Goal: Check status: Check status

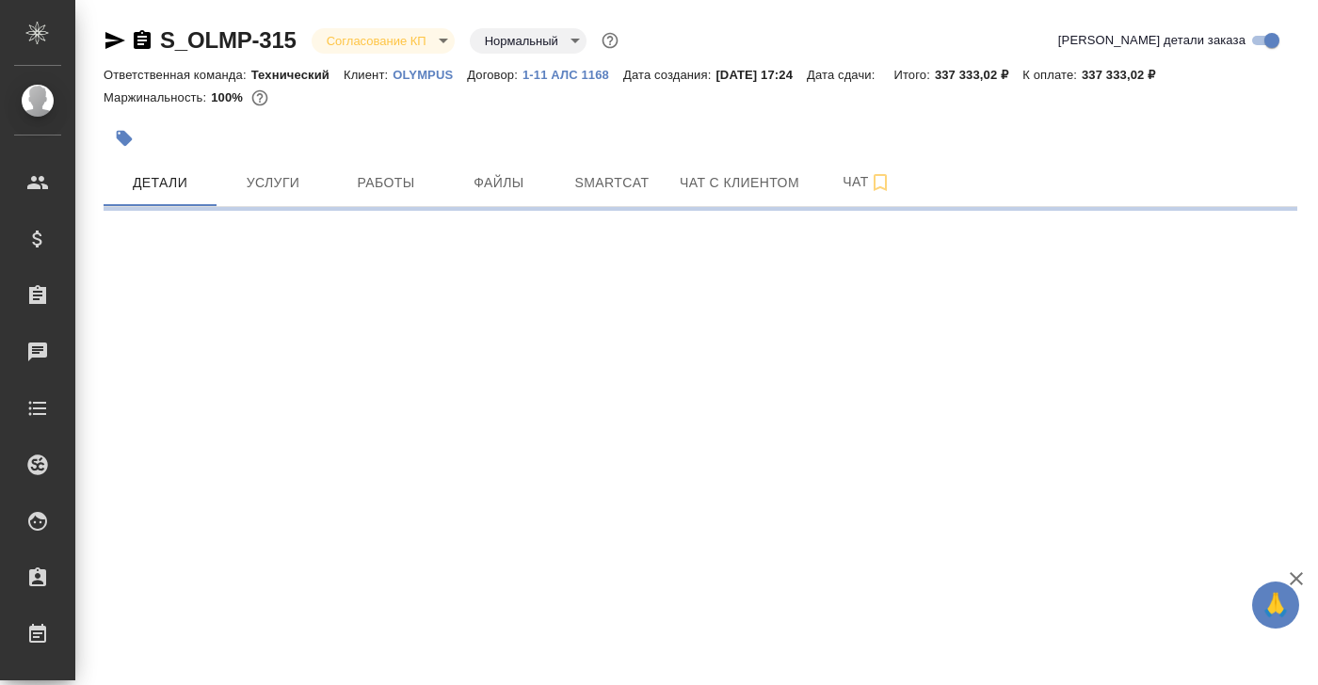
select select "RU"
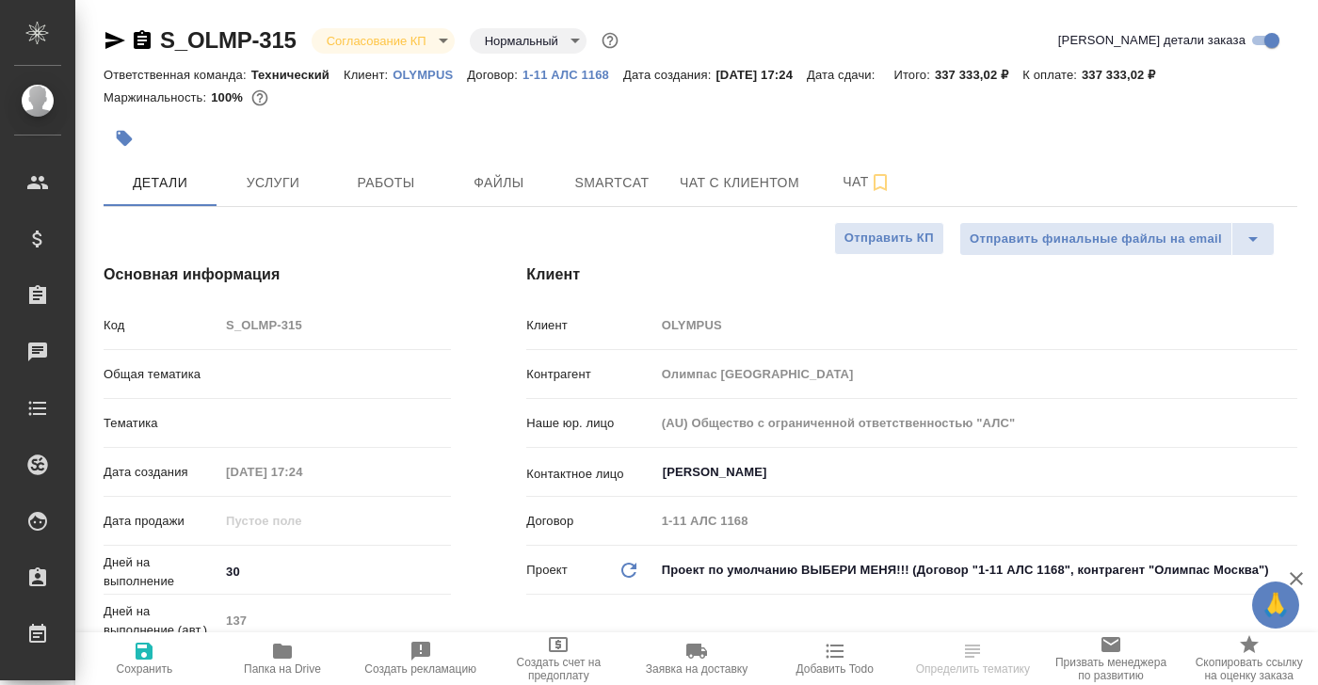
type textarea "x"
type input "Технический"
type textarea "x"
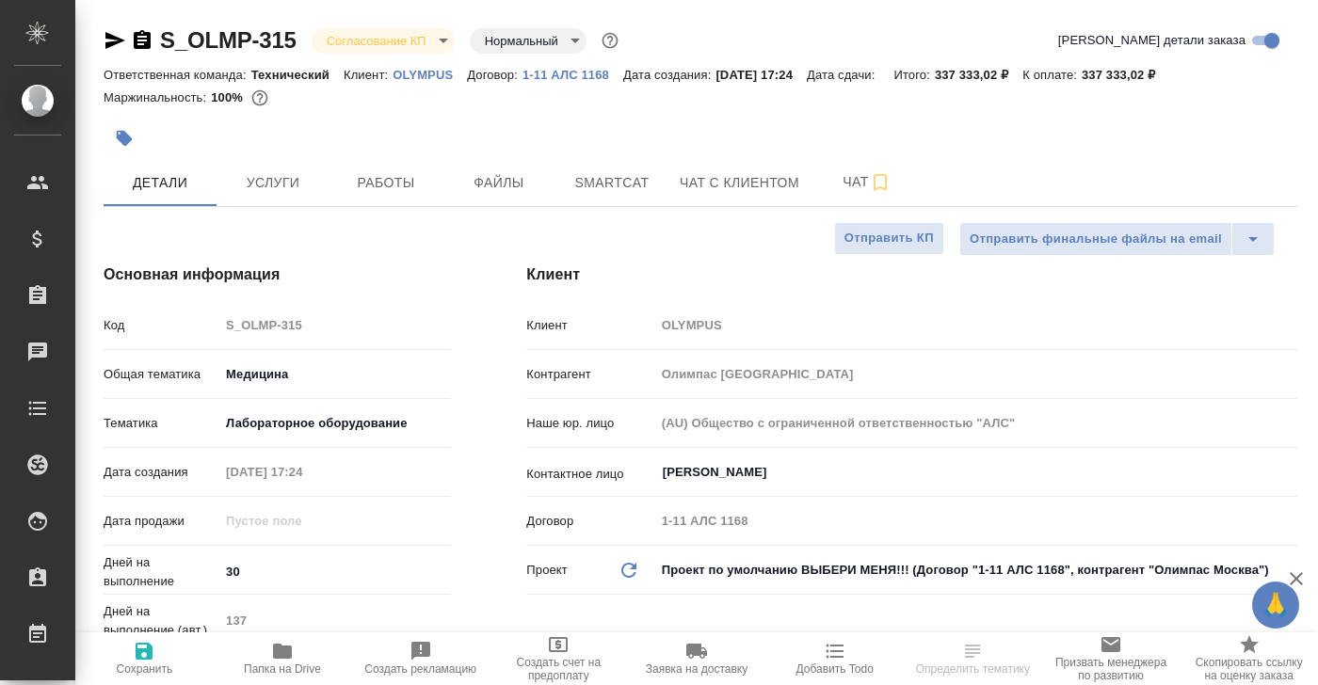
type textarea "x"
type input "Сергеева Анастасия"
type input "Комаров Роман"
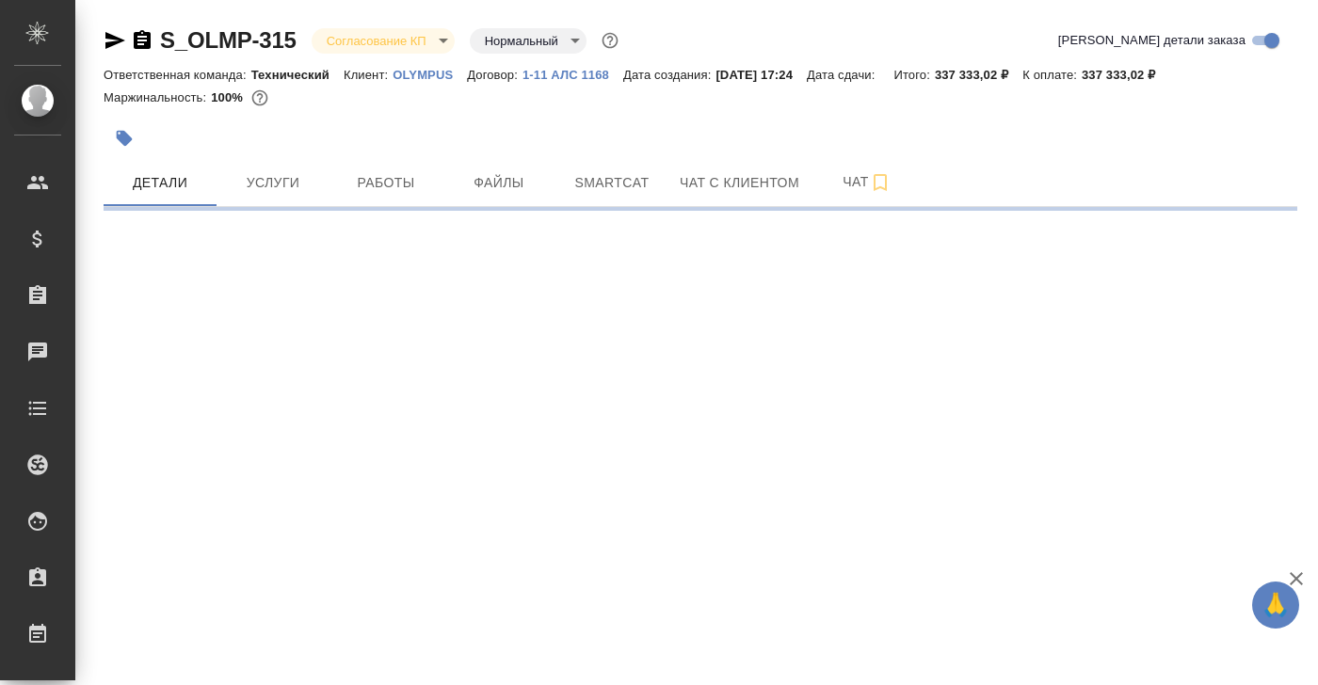
select select "RU"
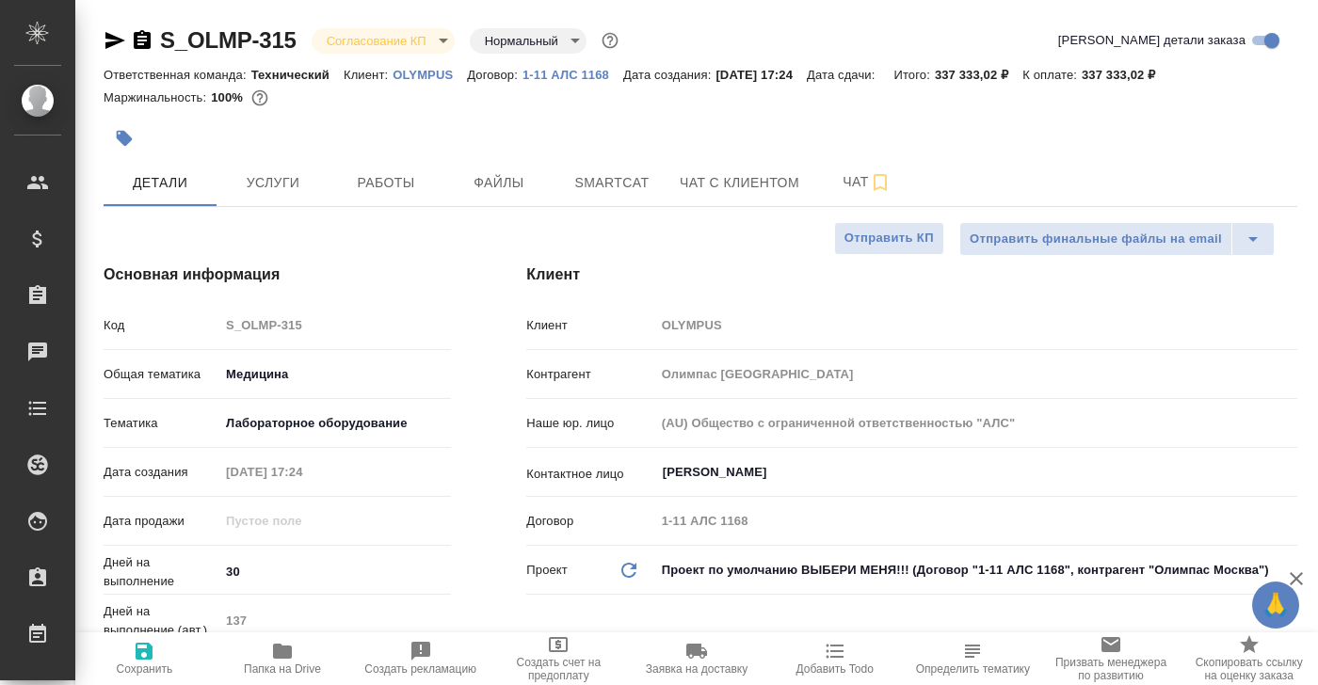
type textarea "x"
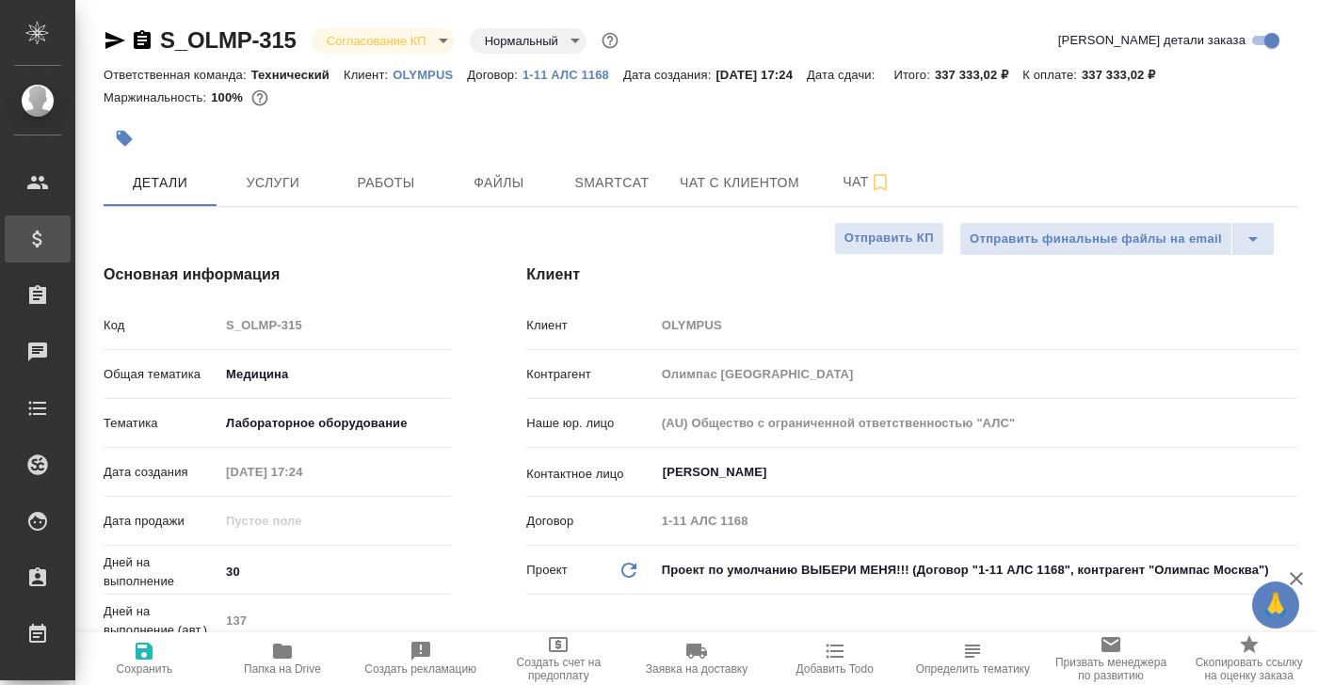
type textarea "x"
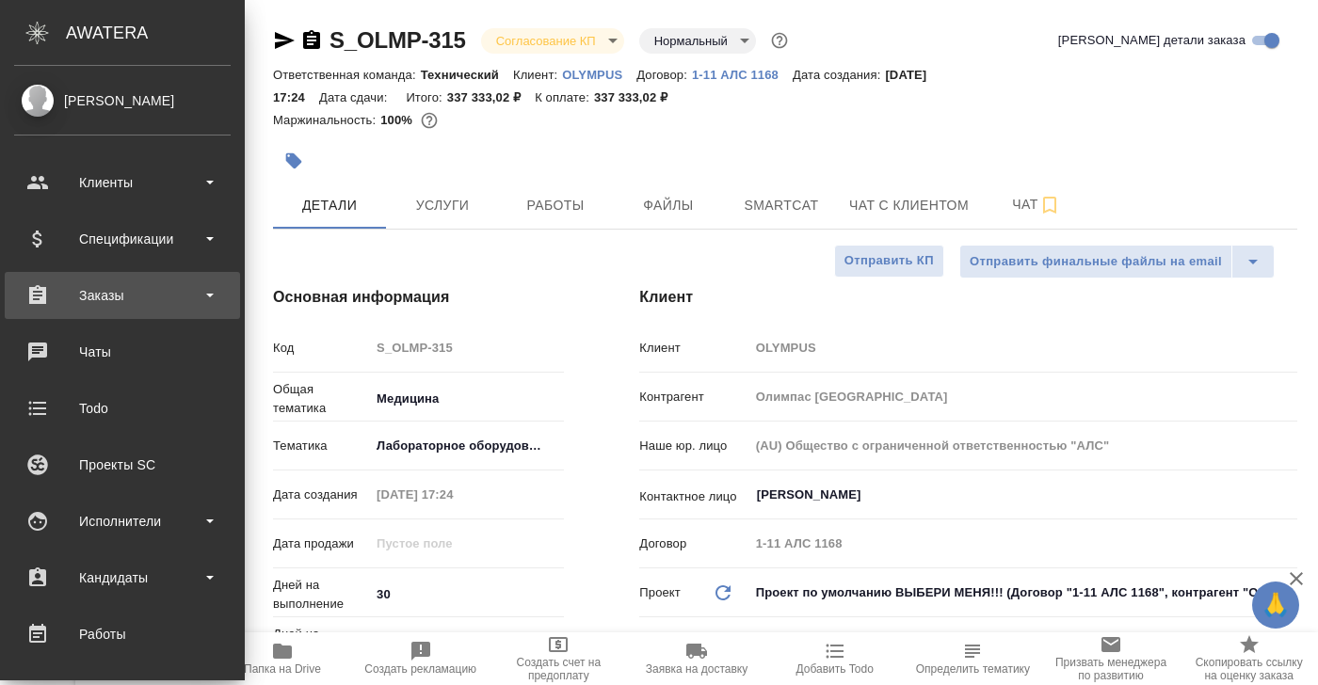
click at [100, 292] on div "Заказы" at bounding box center [122, 295] width 216 height 28
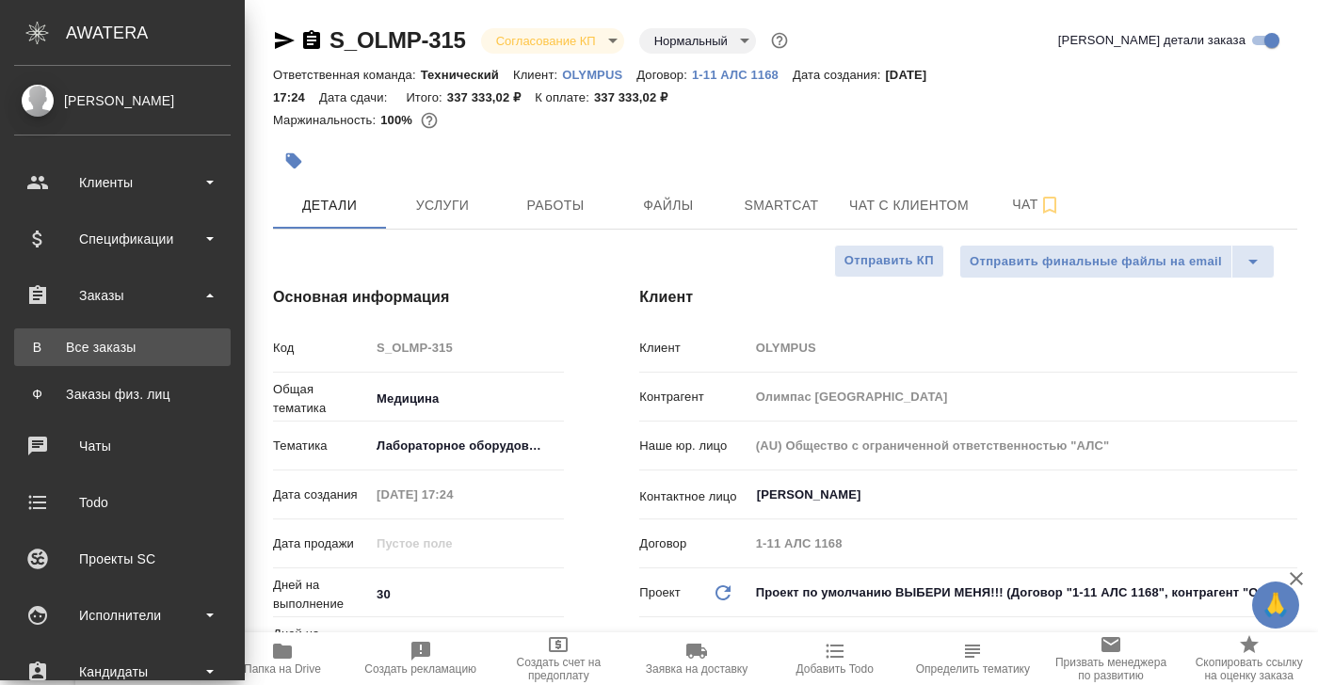
type textarea "x"
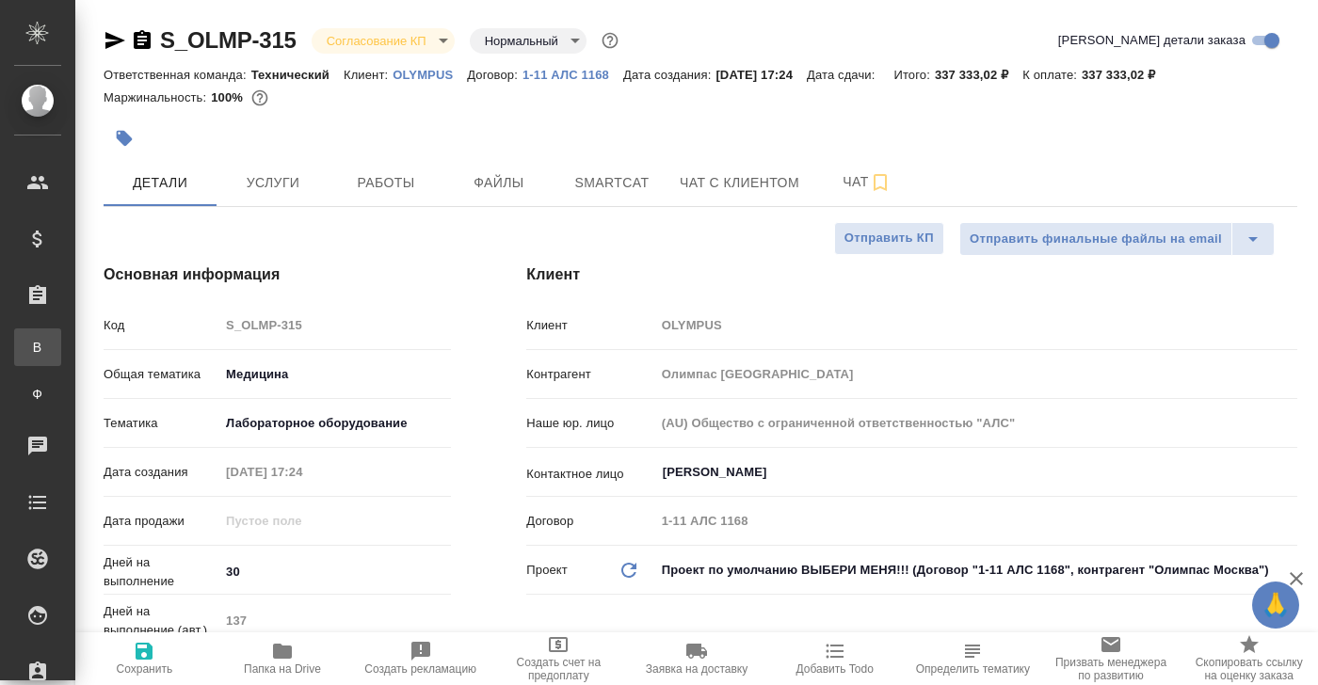
click at [28, 338] on div "Все заказы" at bounding box center [14, 347] width 28 height 19
type textarea "x"
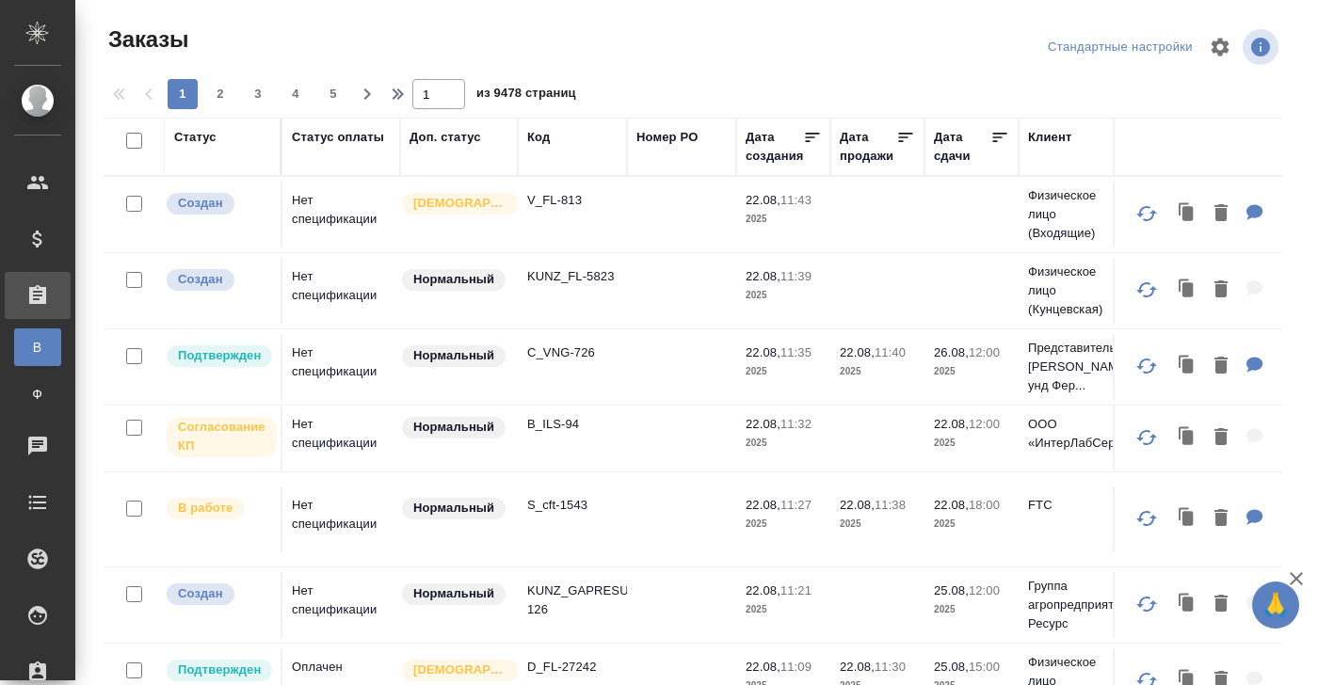
click at [541, 138] on div "Код" at bounding box center [538, 137] width 23 height 19
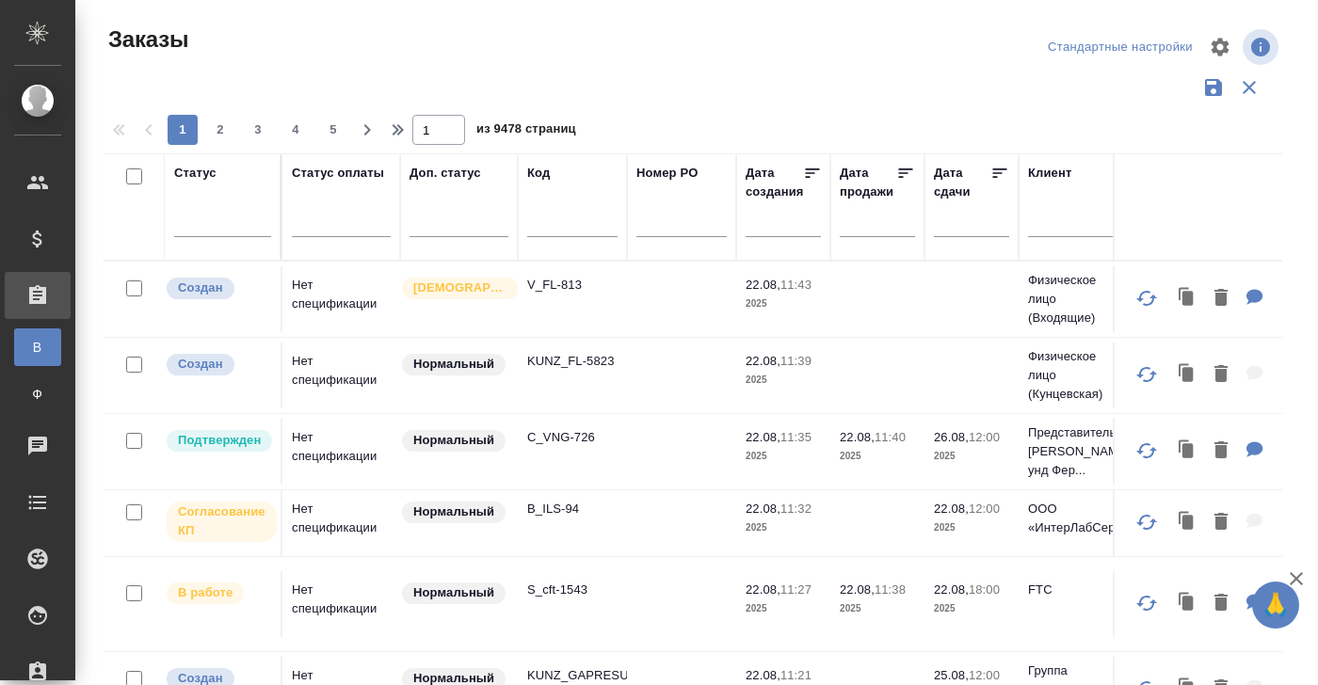
click at [542, 233] on input "text" at bounding box center [572, 226] width 90 height 24
paste input "S_GacMotor-165"
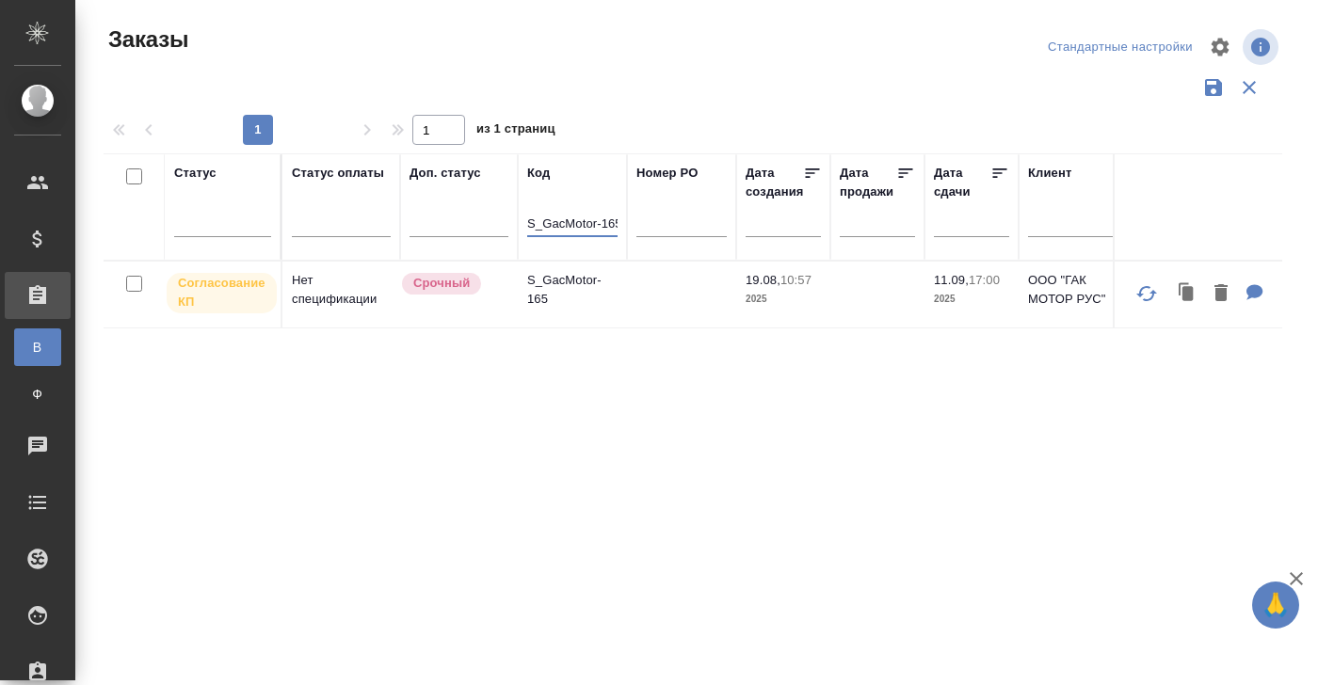
click at [339, 288] on td "Нет спецификации" at bounding box center [341, 295] width 118 height 66
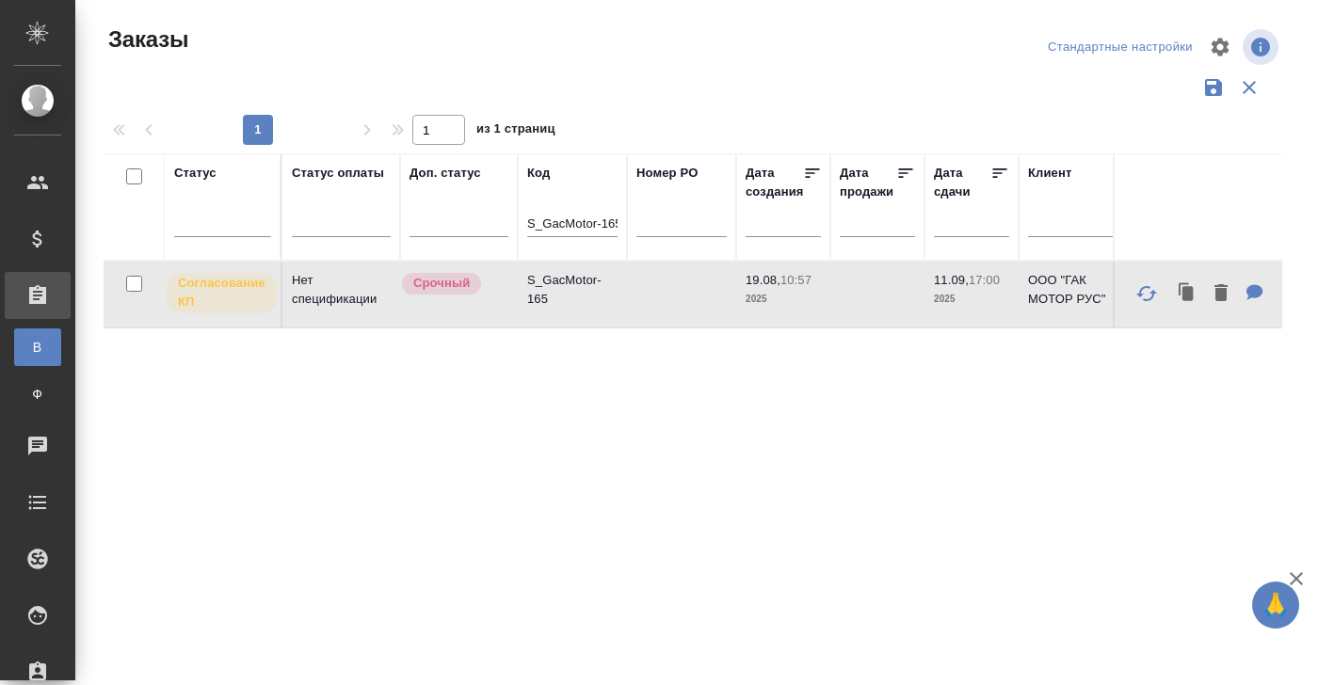
click at [324, 295] on td "Нет спецификации" at bounding box center [341, 295] width 118 height 66
drag, startPoint x: 528, startPoint y: 225, endPoint x: 644, endPoint y: 225, distance: 115.8
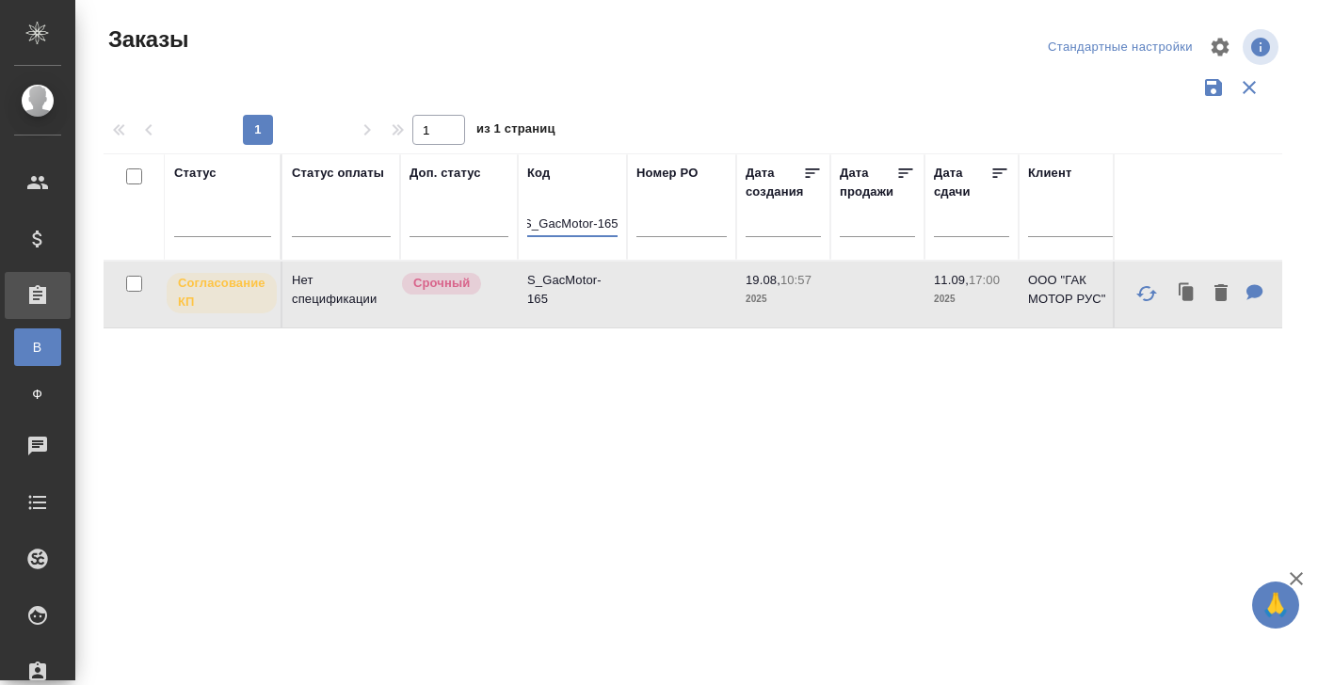
paste input "RM_Rail-494"
type input "S_RM_Rail-494"
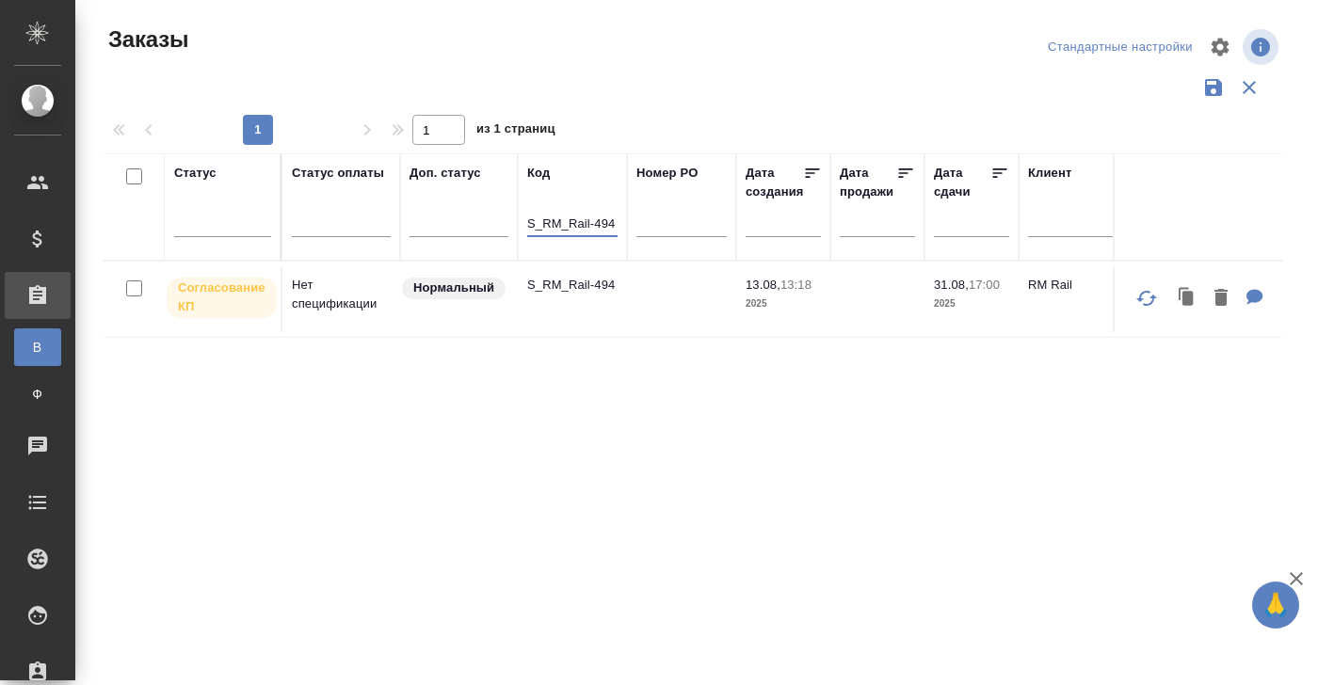
click at [586, 296] on td "S_RM_Rail-494" at bounding box center [572, 299] width 109 height 66
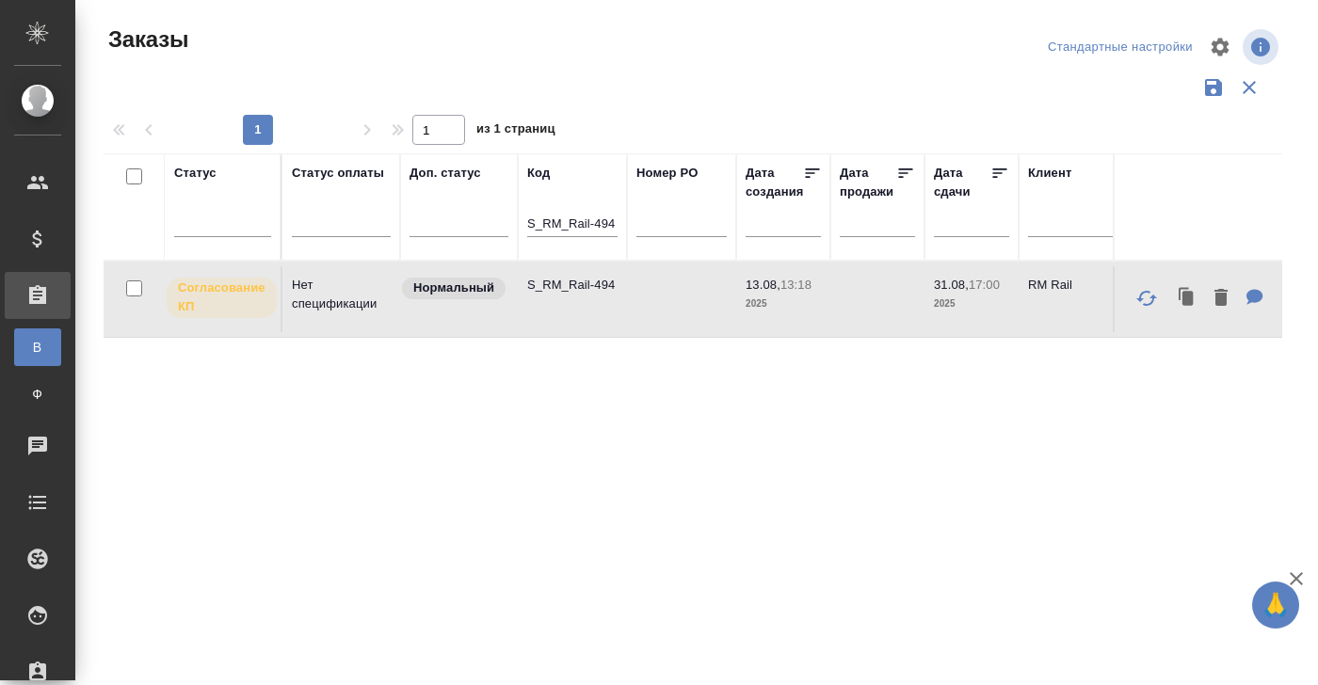
click at [586, 296] on td "S_RM_Rail-494" at bounding box center [572, 299] width 109 height 66
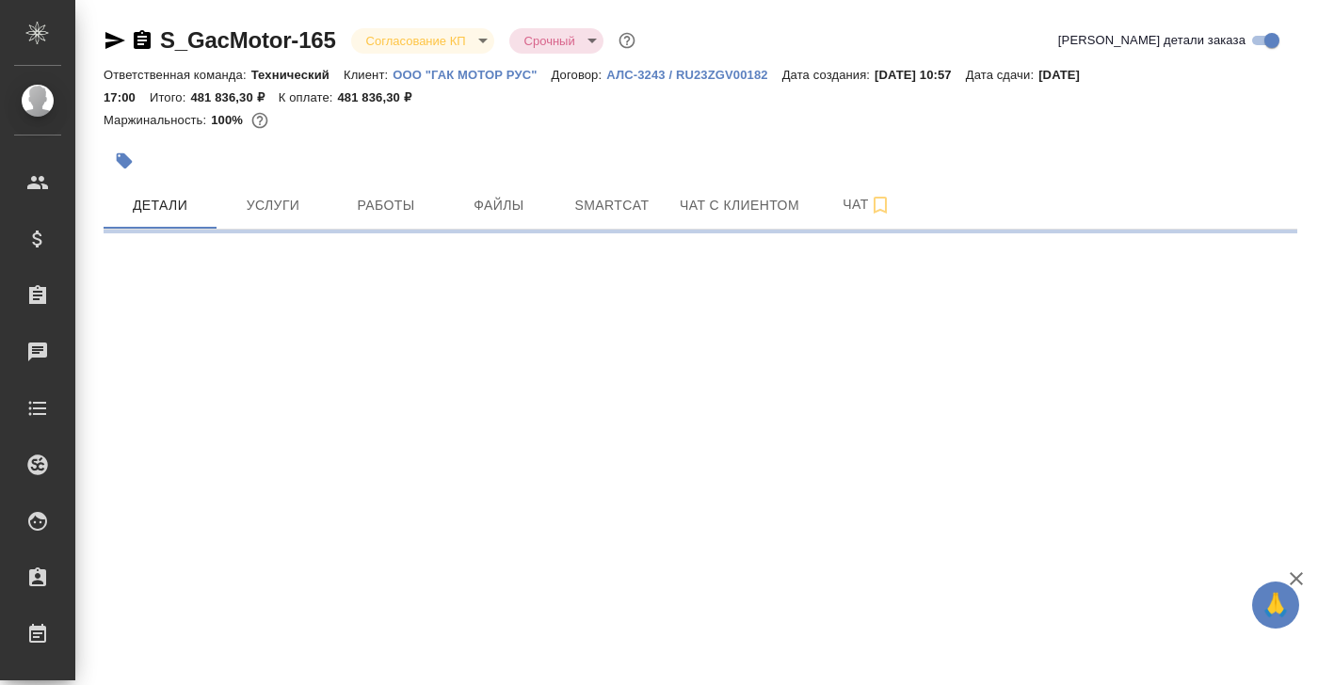
select select "RU"
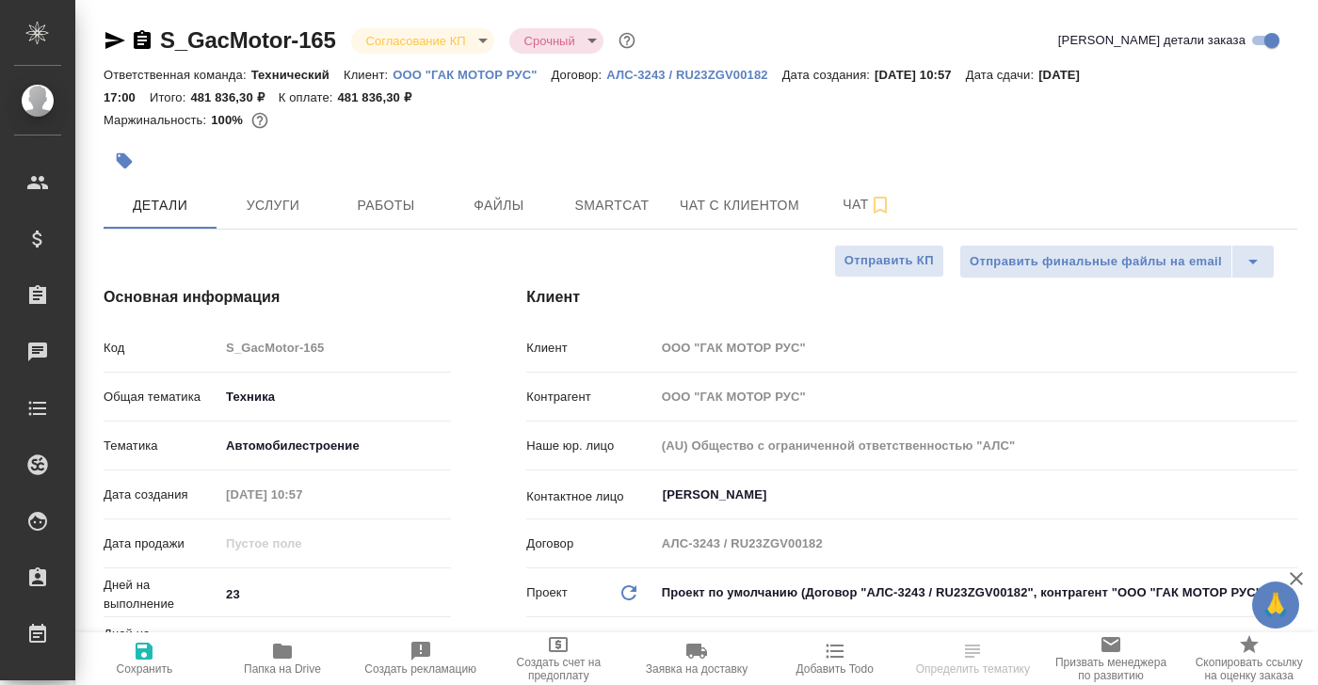
type textarea "x"
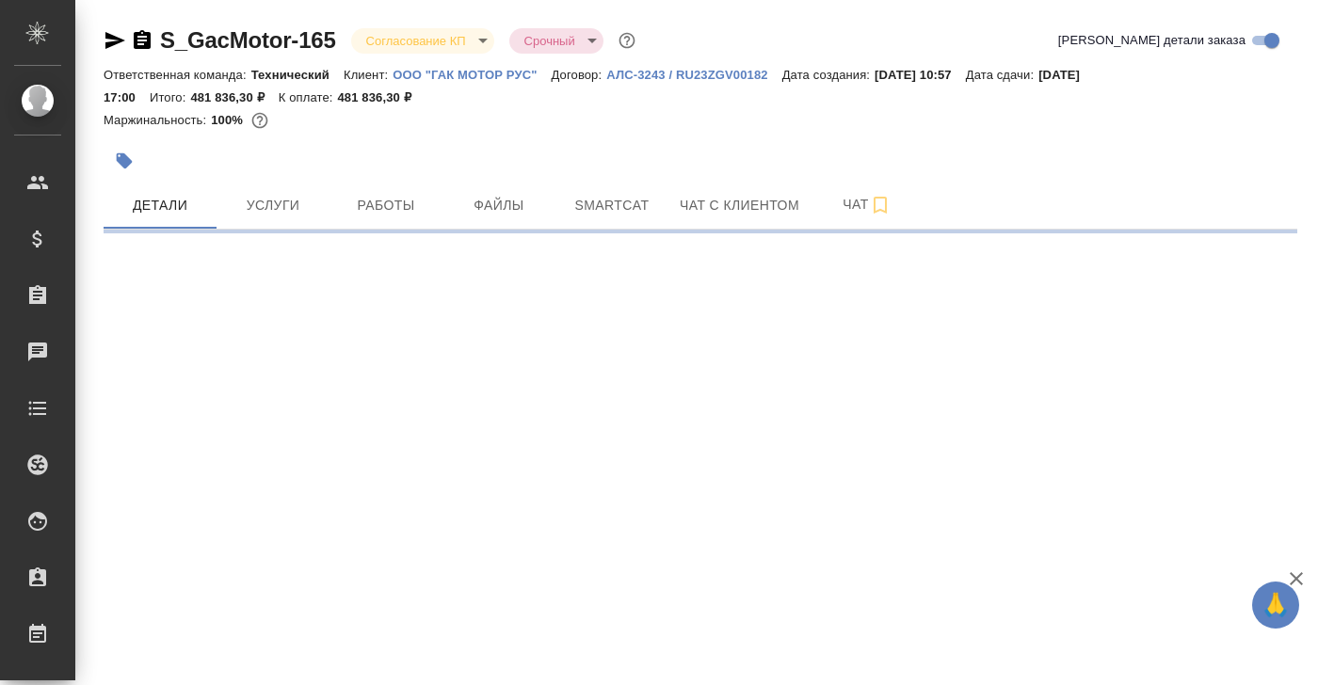
select select "RU"
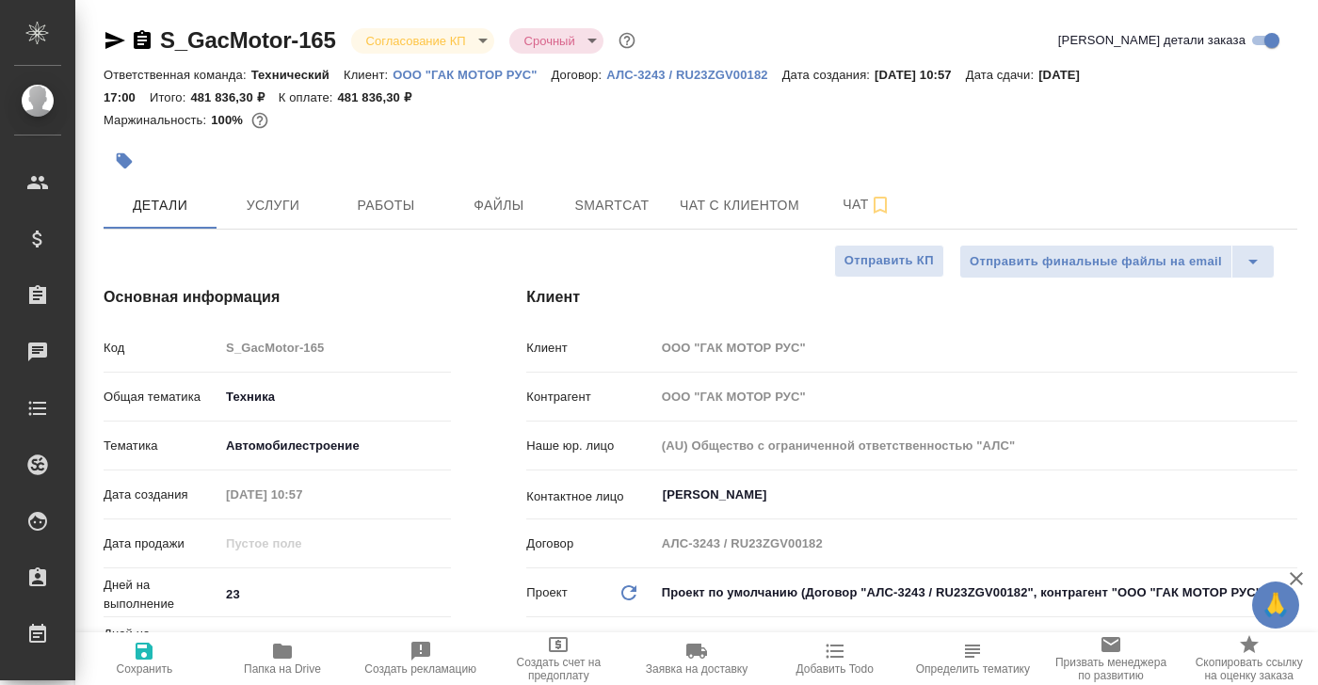
type textarea "x"
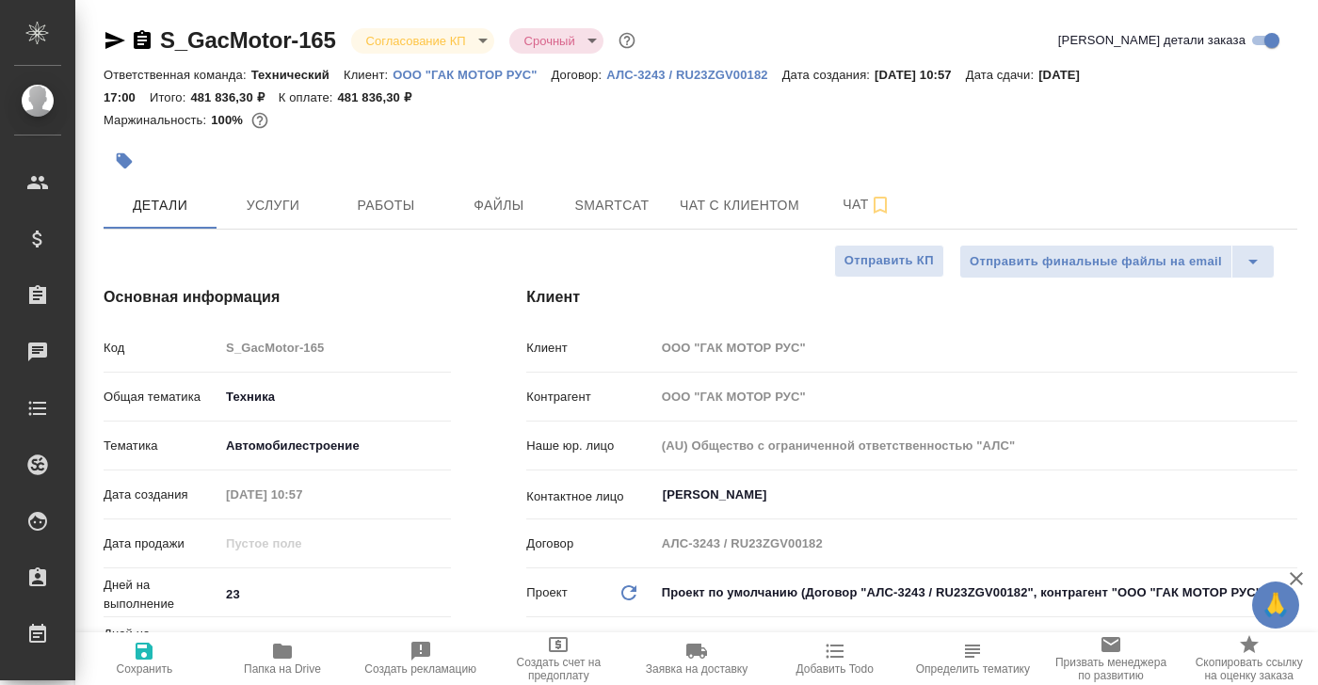
type textarea "x"
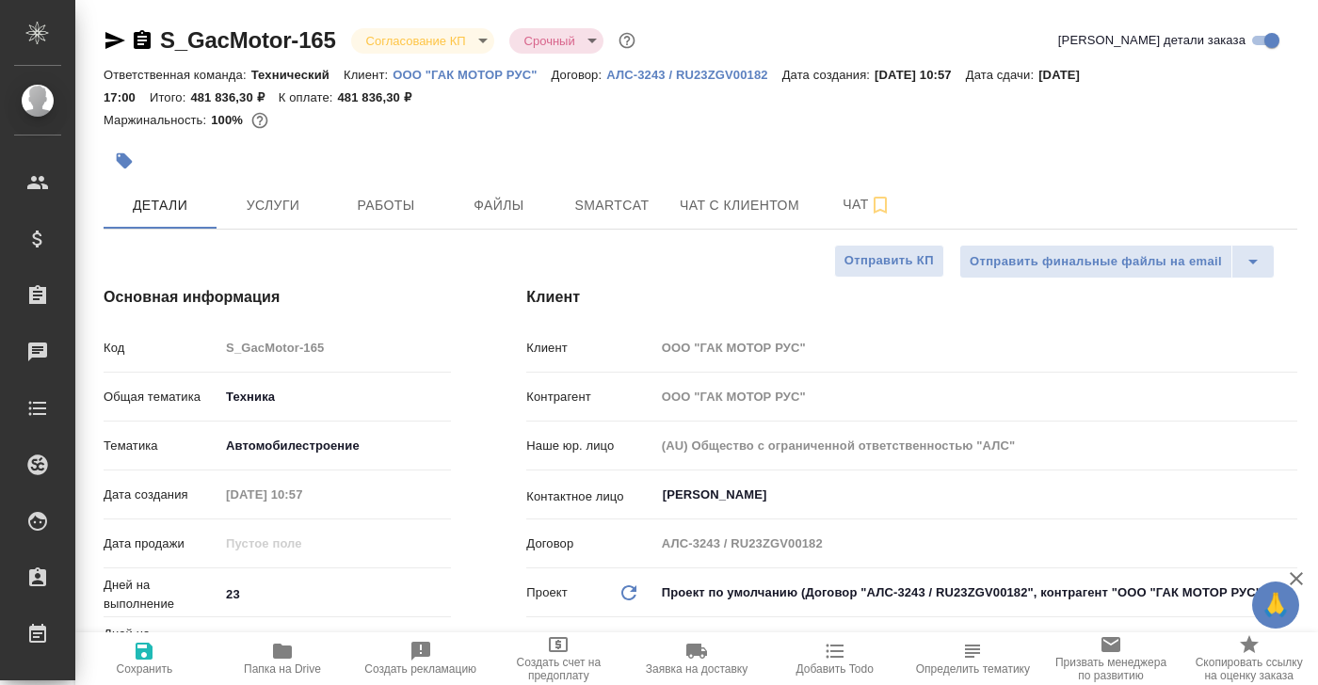
type textarea "x"
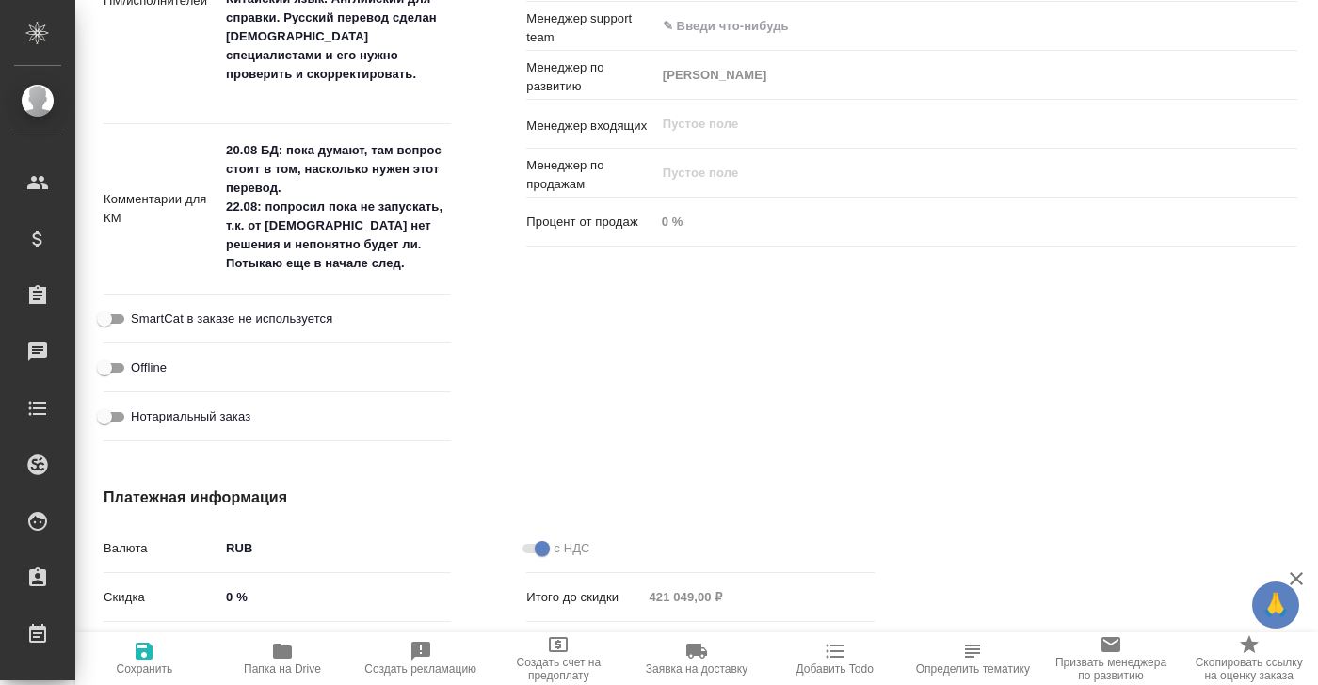
scroll to position [1284, 0]
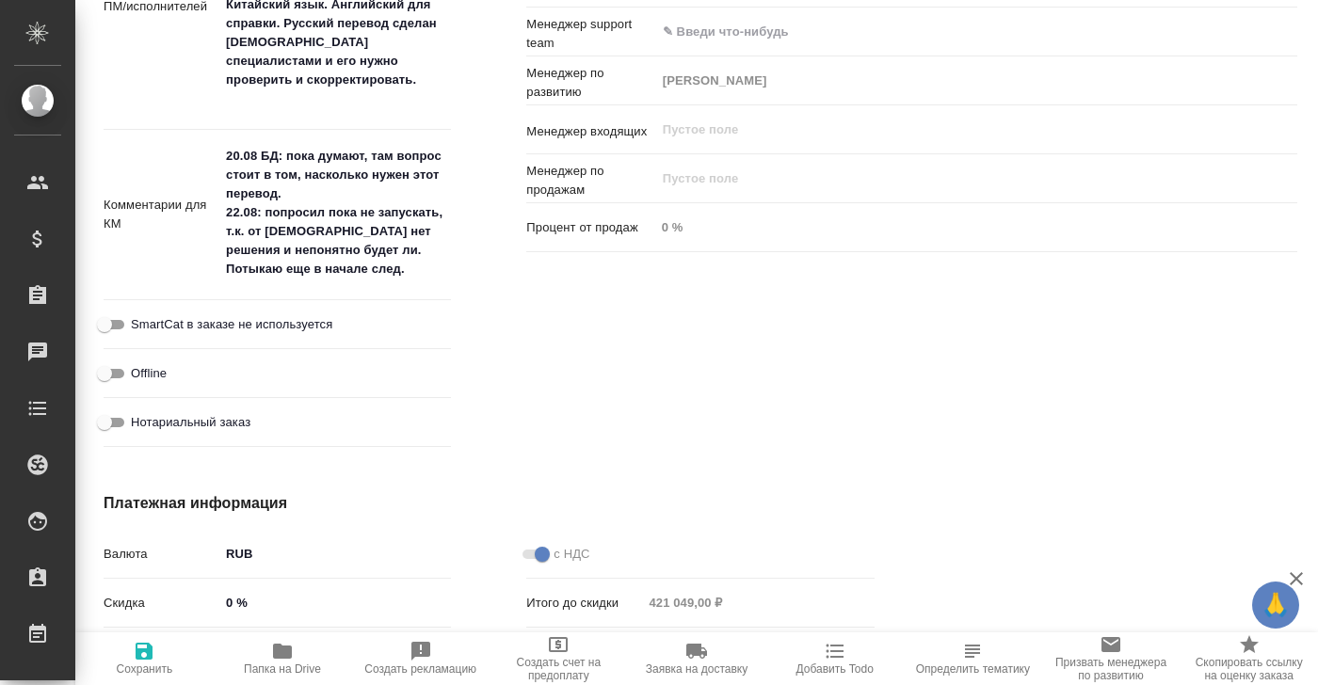
type textarea "x"
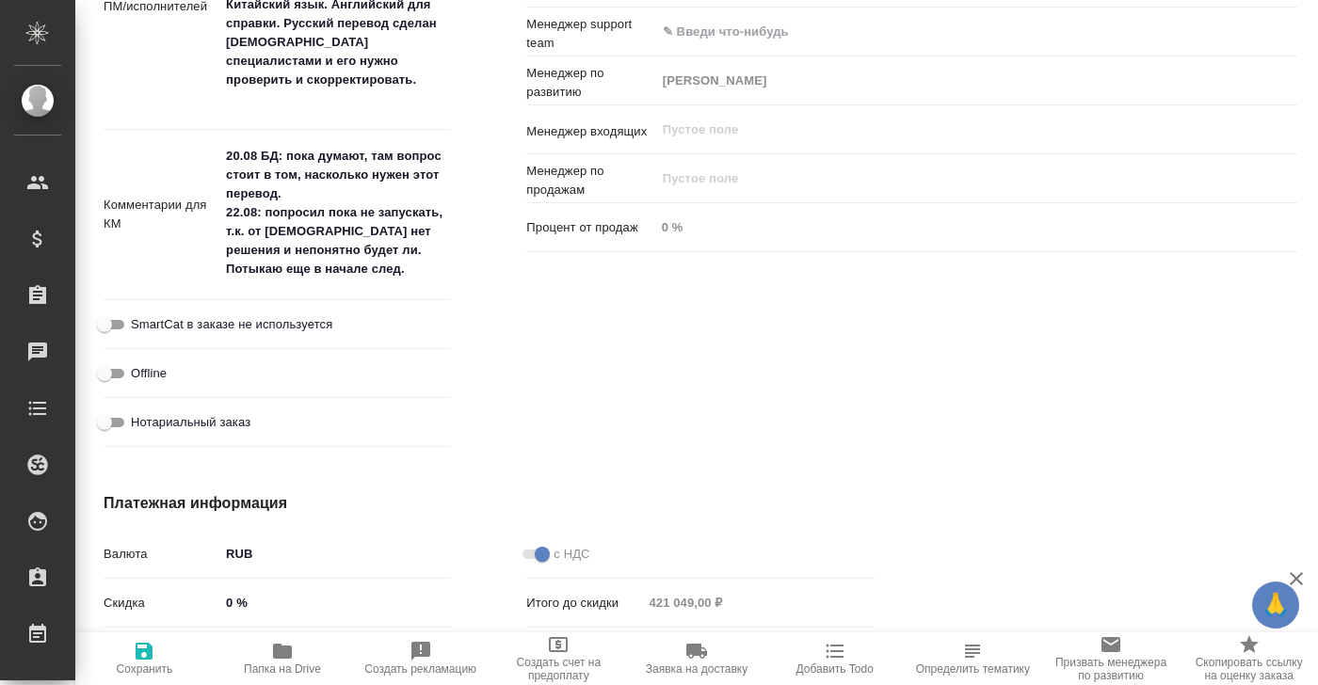
type textarea "x"
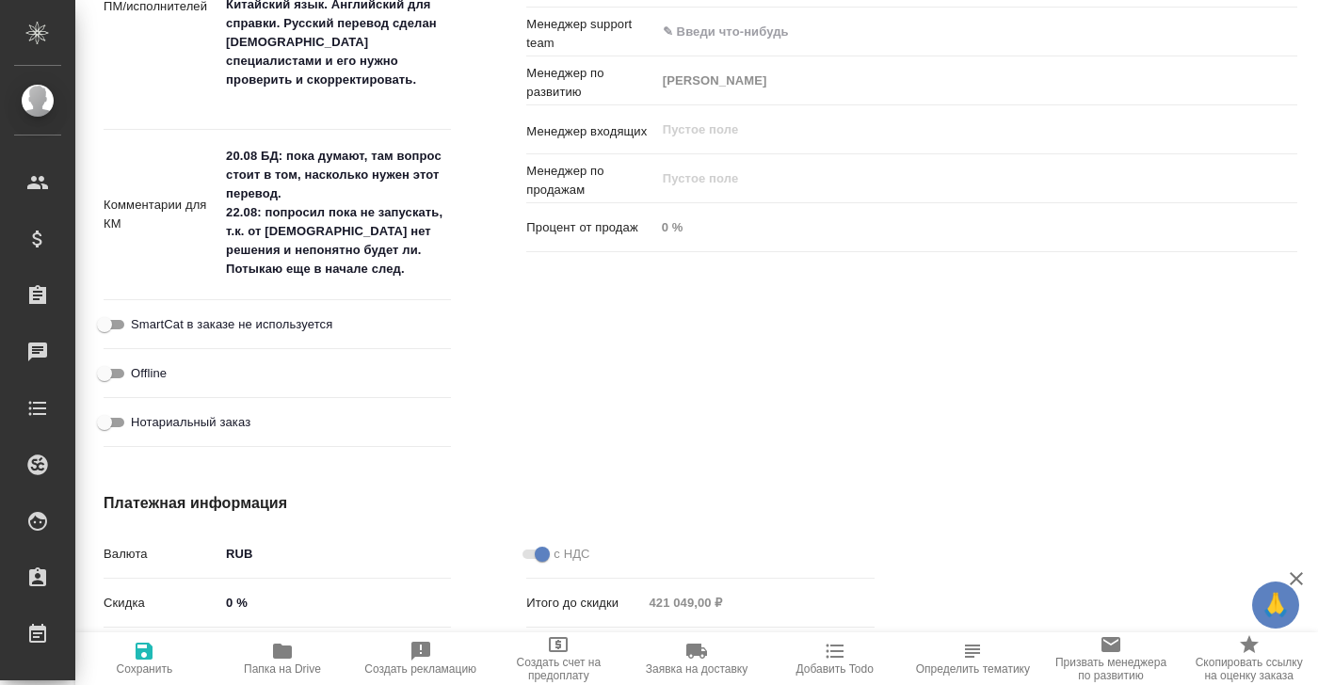
type textarea "x"
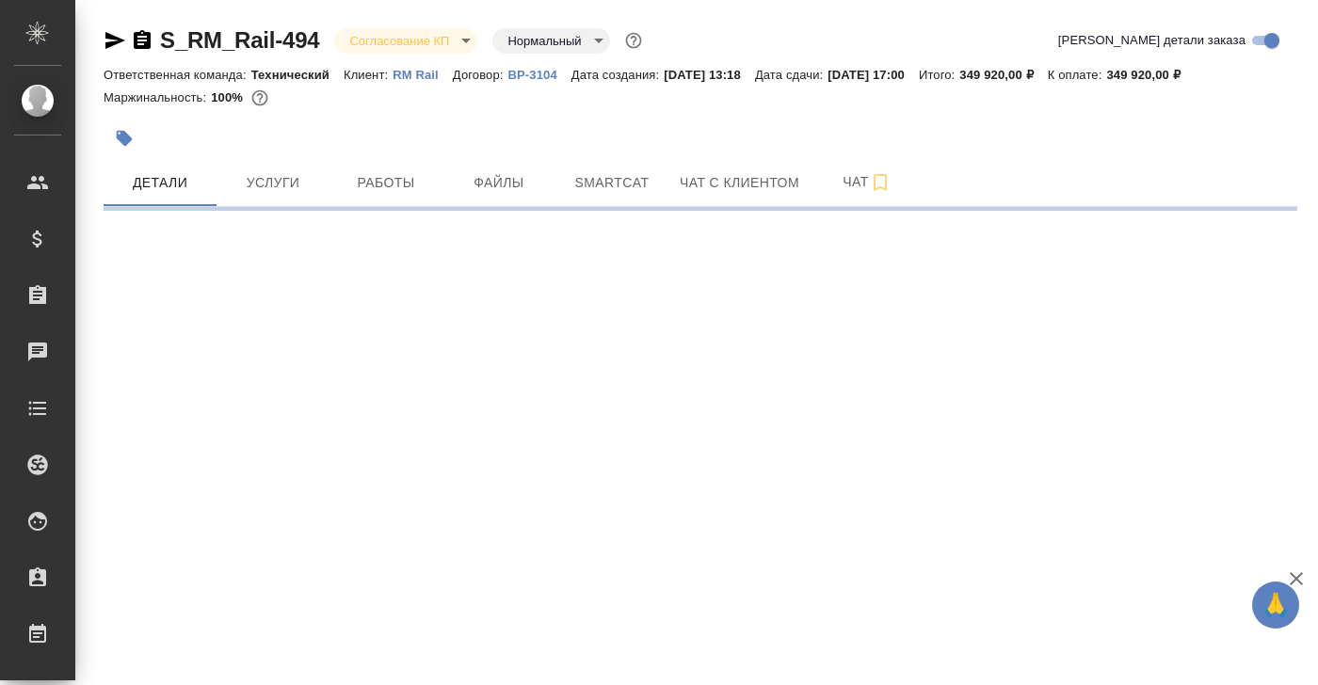
select select "RU"
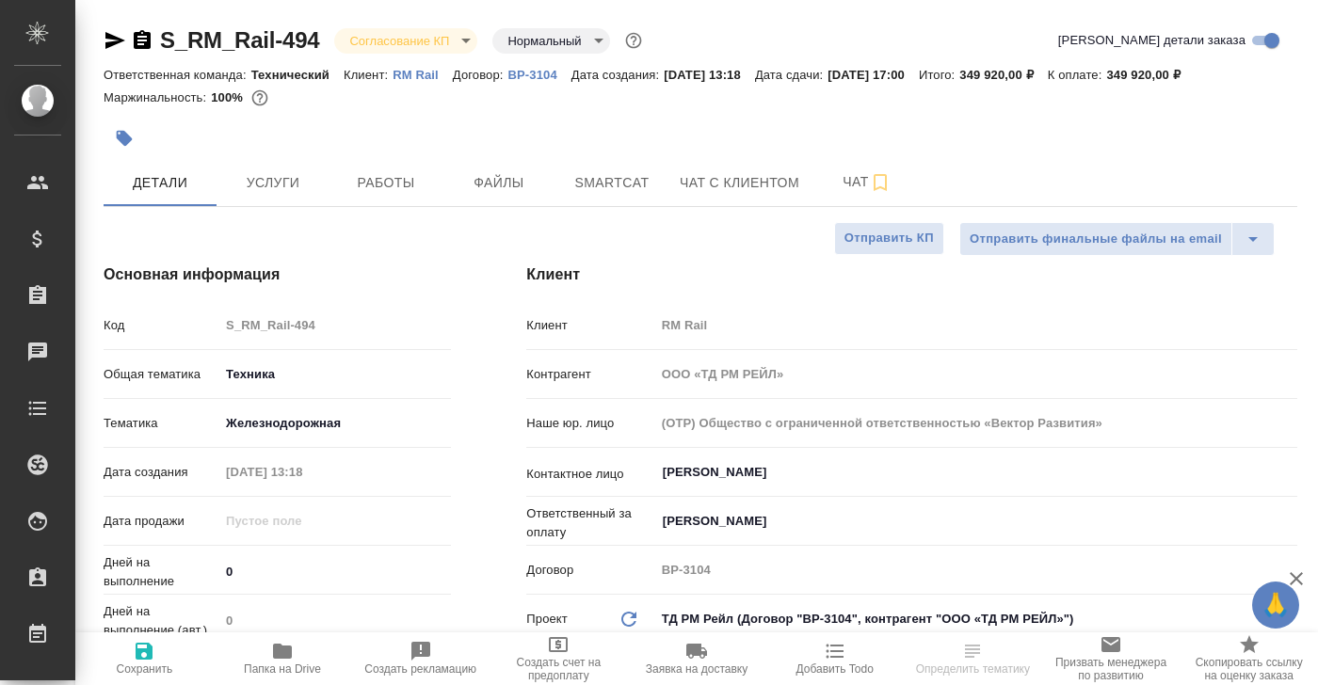
type textarea "x"
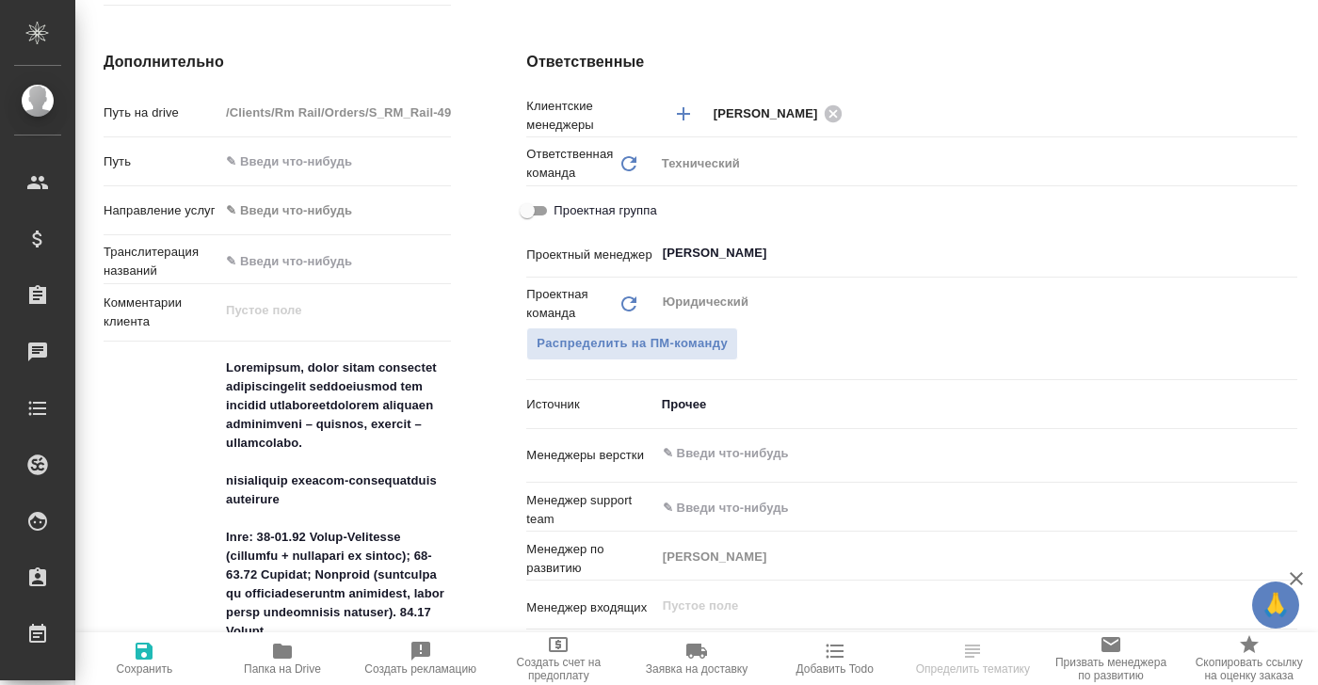
type textarea "x"
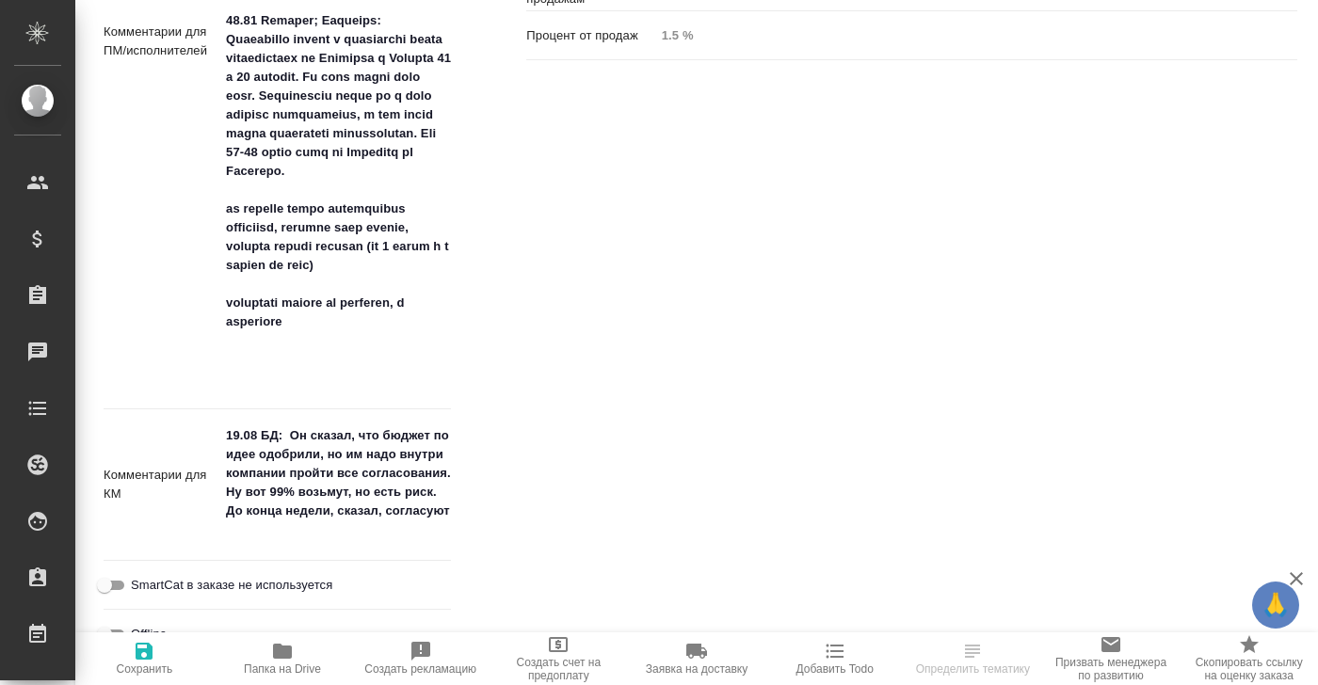
scroll to position [1454, 0]
type textarea "x"
select select "RU"
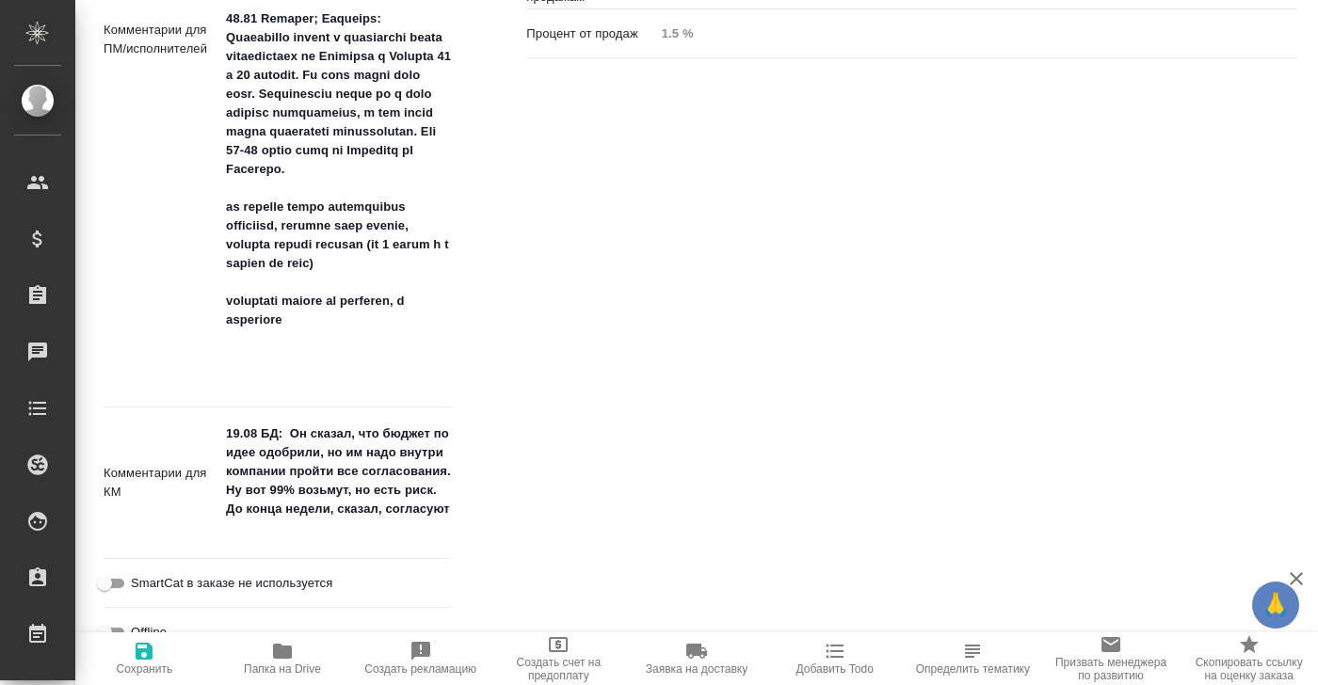
type textarea "x"
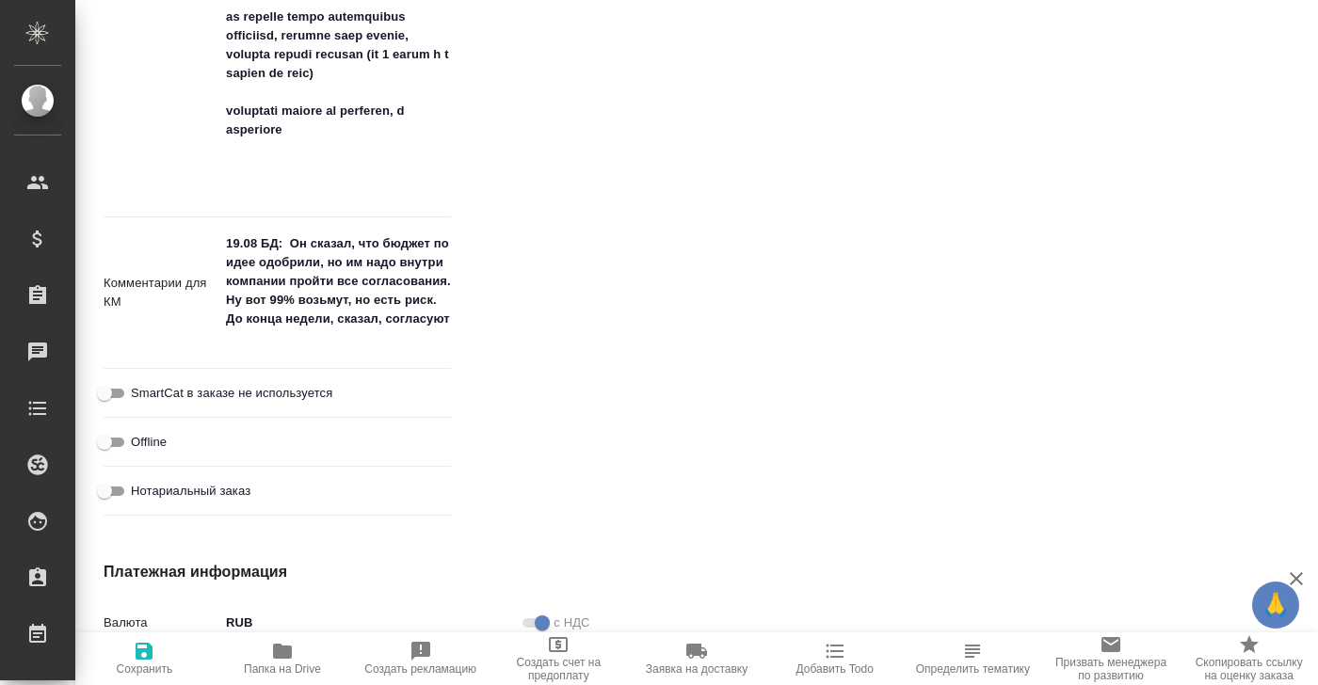
scroll to position [1667, 0]
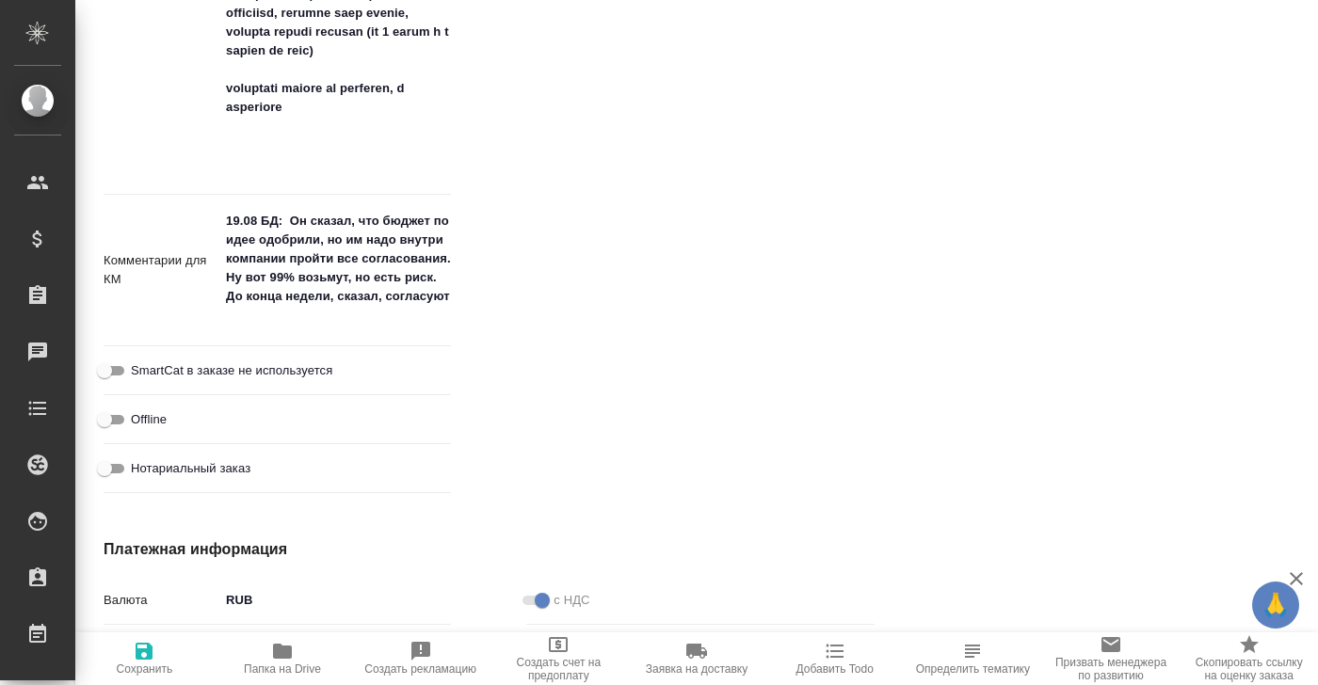
type textarea "x"
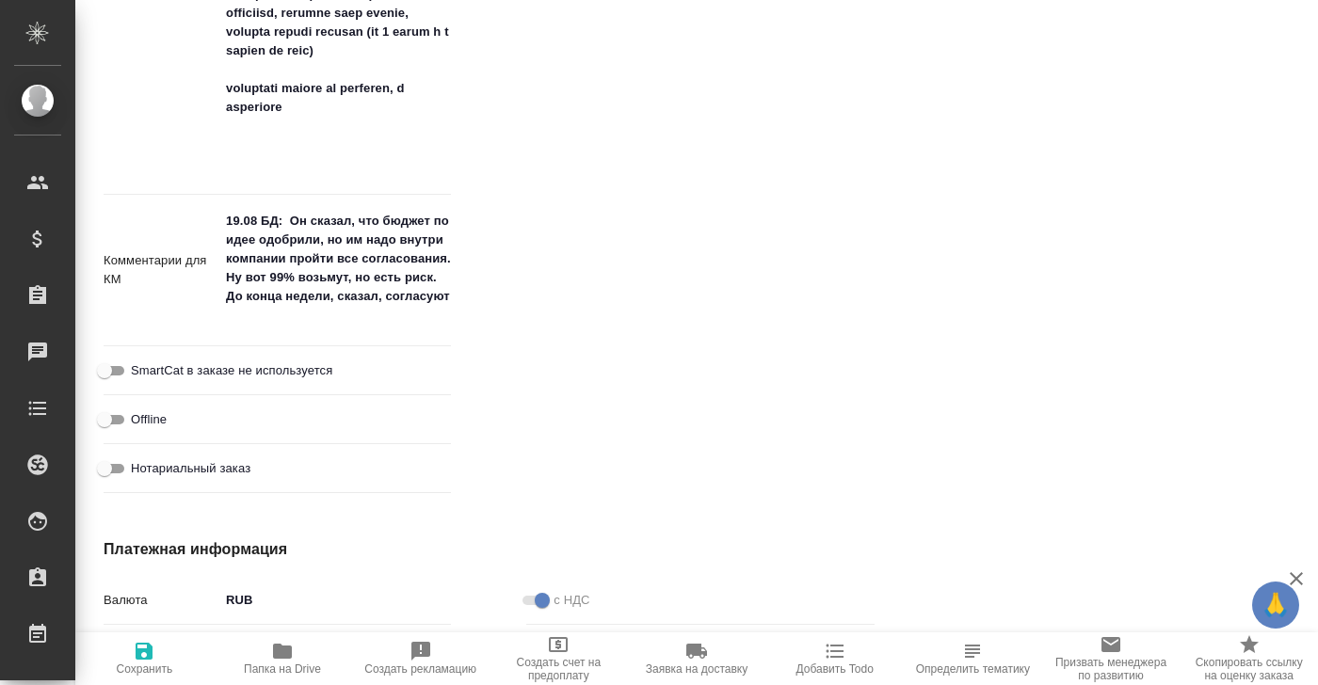
type textarea "x"
